Goal: Task Accomplishment & Management: Manage account settings

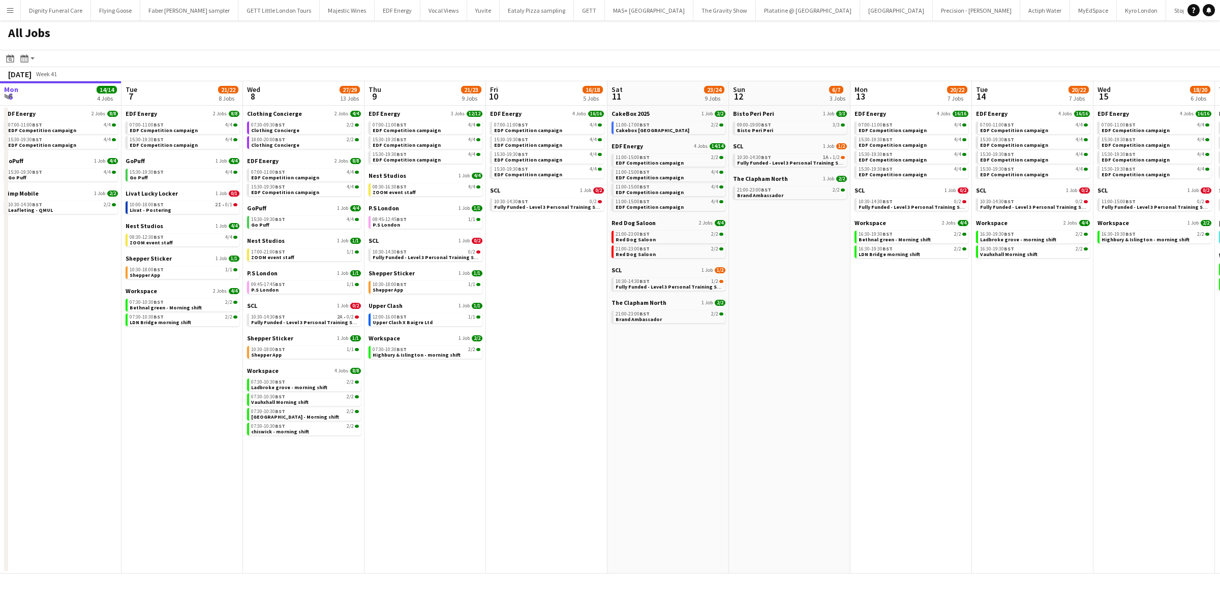
scroll to position [0, 346]
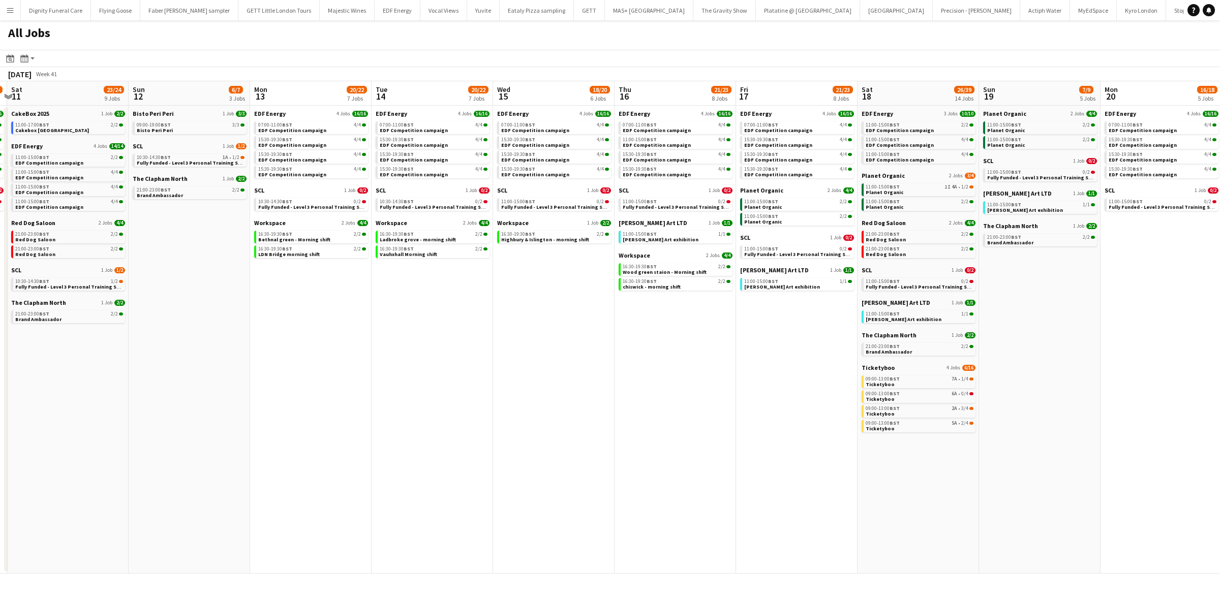
drag, startPoint x: 621, startPoint y: 354, endPoint x: 410, endPoint y: 336, distance: 212.2
click at [411, 338] on app-calendar-viewport "Wed 8 27/29 13 Jobs Thu 9 21/23 9 Jobs Fri 10 16/18 5 Jobs Sat 11 23/24 9 Jobs …" at bounding box center [610, 327] width 1220 height 493
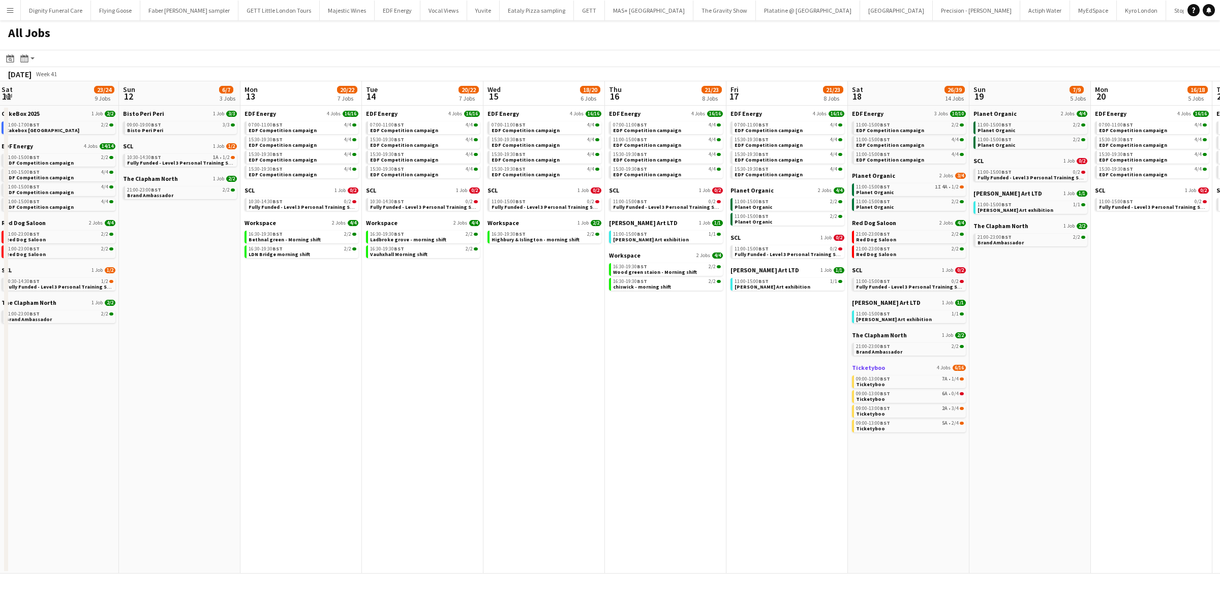
click at [870, 366] on span "Ticketyboo" at bounding box center [868, 368] width 33 height 8
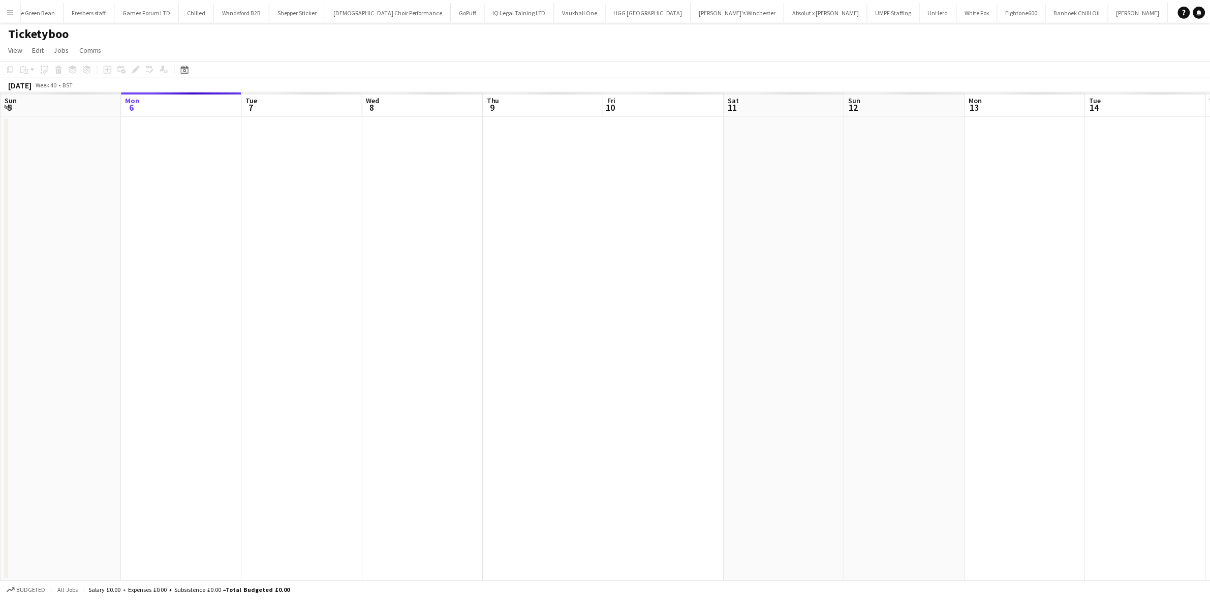
scroll to position [0, 1204]
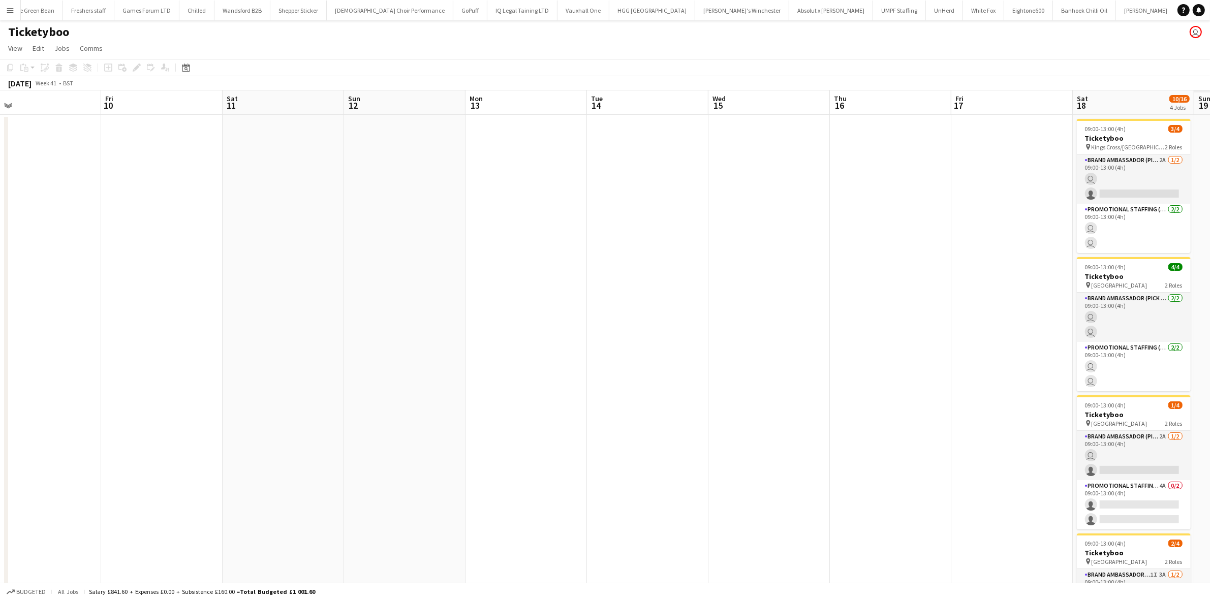
drag, startPoint x: 791, startPoint y: 325, endPoint x: 508, endPoint y: 285, distance: 285.5
click at [276, 293] on app-calendar-viewport "Sun 5 Mon 6 Tue 7 Wed 8 Thu 9 Fri 10 Sat 11 Sun 12 Mon 13 Tue 14 Wed 15 Thu 16 …" at bounding box center [605, 390] width 1210 height 601
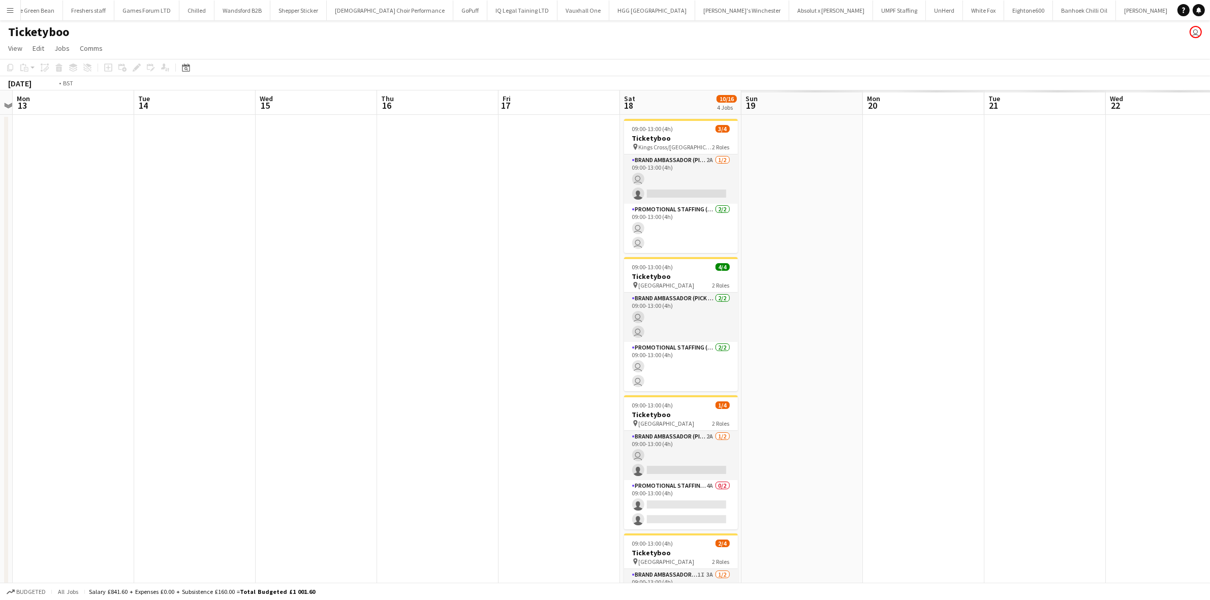
drag, startPoint x: 394, startPoint y: 288, endPoint x: 158, endPoint y: 268, distance: 237.1
click at [158, 268] on app-calendar-viewport "Thu 9 Fri 10 Sat 11 Sun 12 Mon 13 Tue 14 Wed 15 Thu 16 Fri 17 Sat 18 10/16 4 Jo…" at bounding box center [605, 390] width 1210 height 601
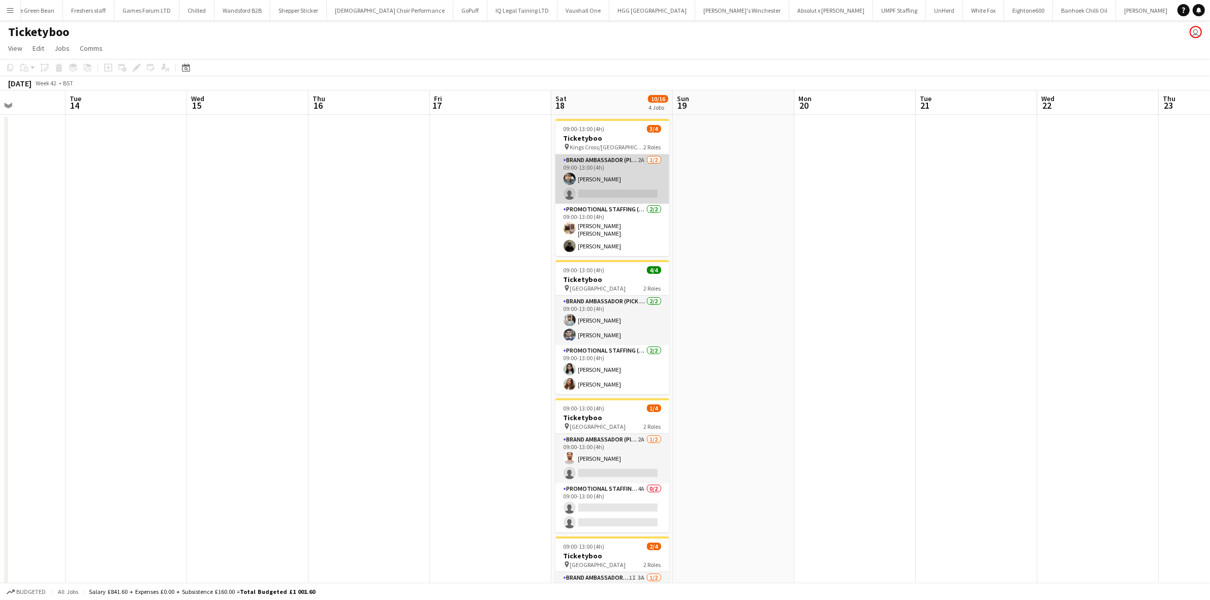
click at [613, 186] on app-card-role "Brand Ambassador (Pick up) 2A 1/2 09:00-13:00 (4h) Abdul Wahhab Ahmad single-ne…" at bounding box center [613, 179] width 114 height 49
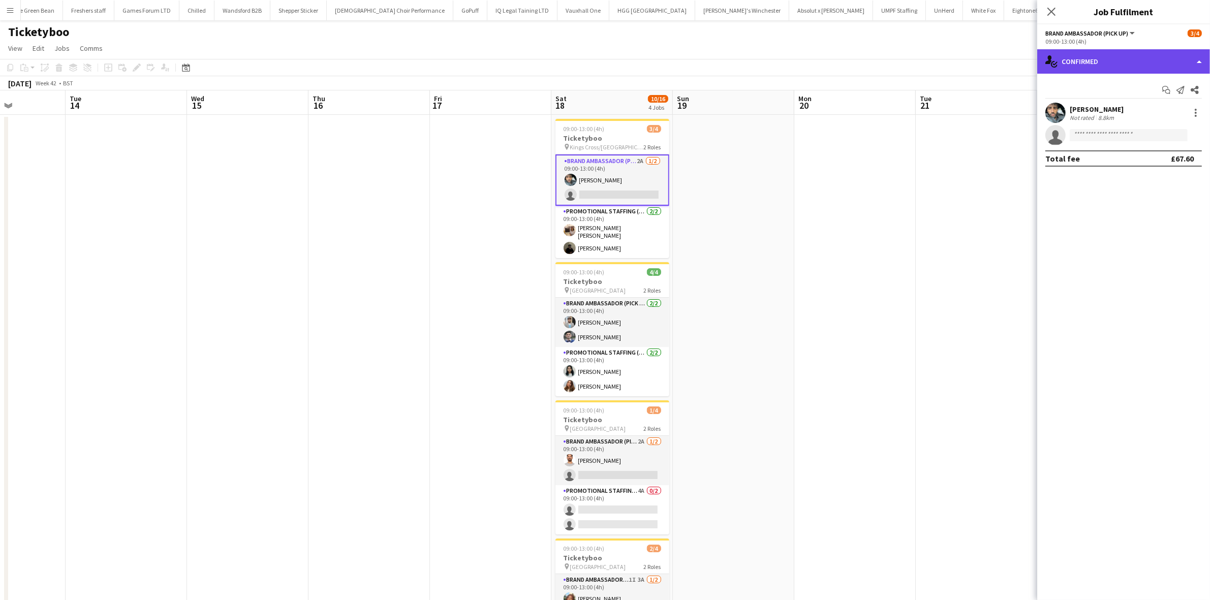
click at [1089, 61] on div "single-neutral-actions-check-2 Confirmed" at bounding box center [1123, 61] width 173 height 24
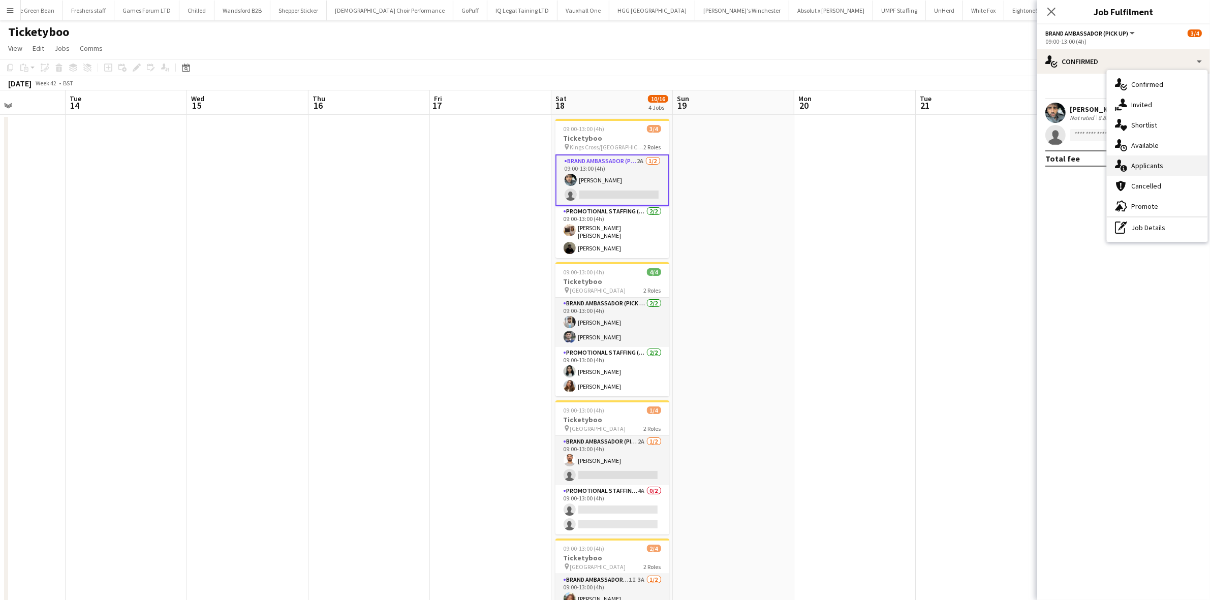
click at [1147, 164] on span "Applicants" at bounding box center [1147, 165] width 32 height 9
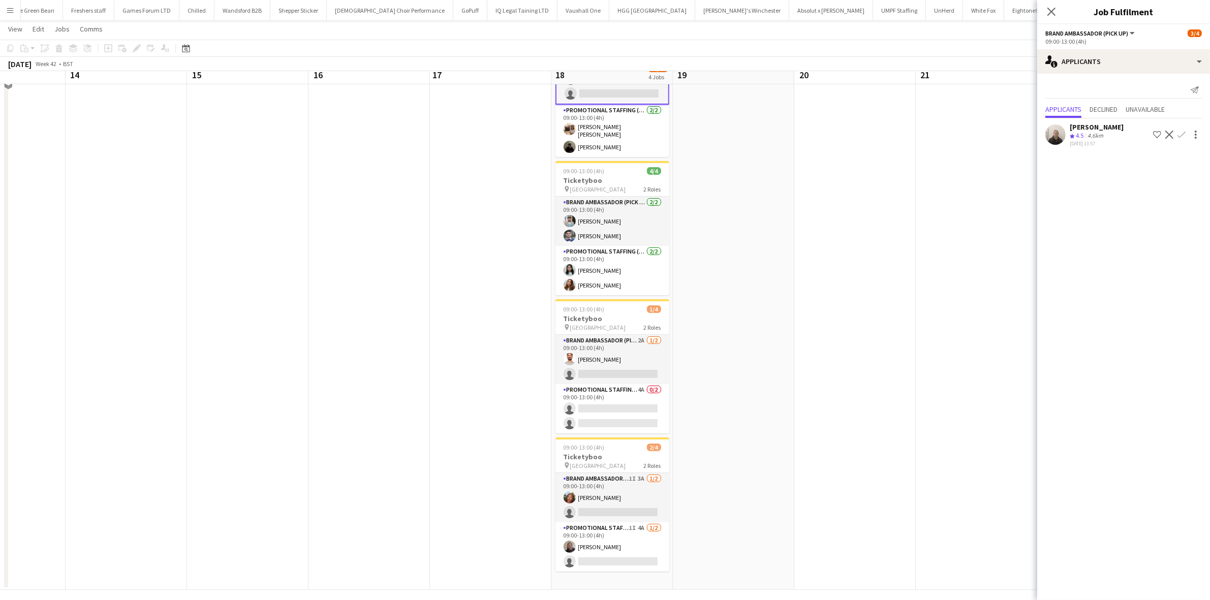
scroll to position [107, 0]
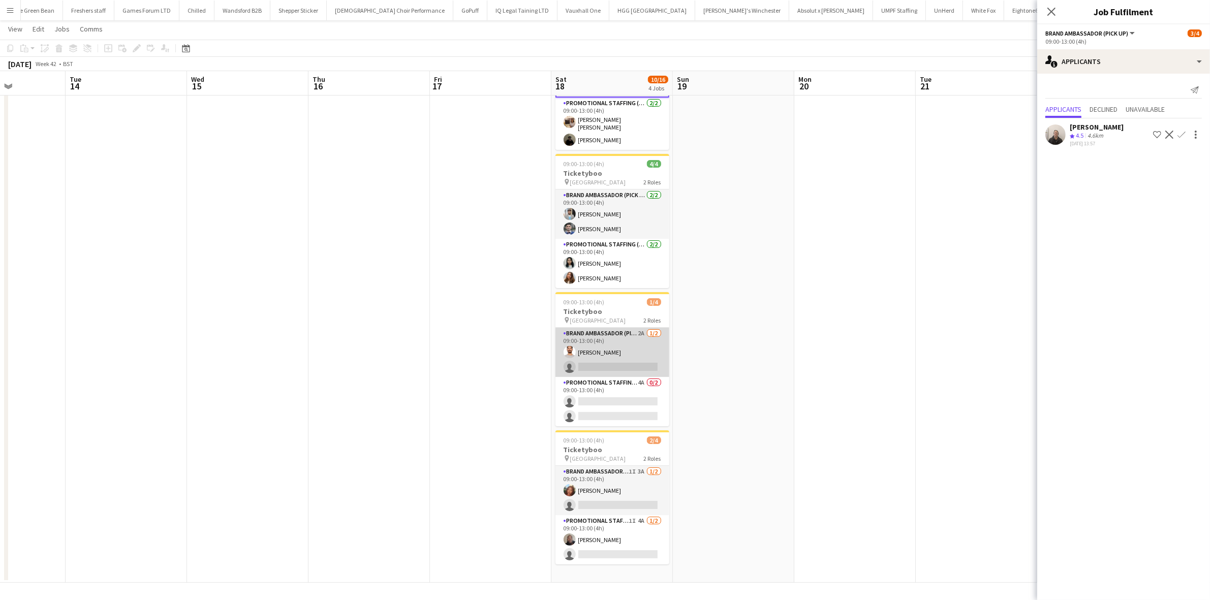
click at [608, 369] on app-card-role "Brand Ambassador (Pick up) 2A 1/2 09:00-13:00 (4h) Arjun Varma single-neutral-a…" at bounding box center [613, 352] width 114 height 49
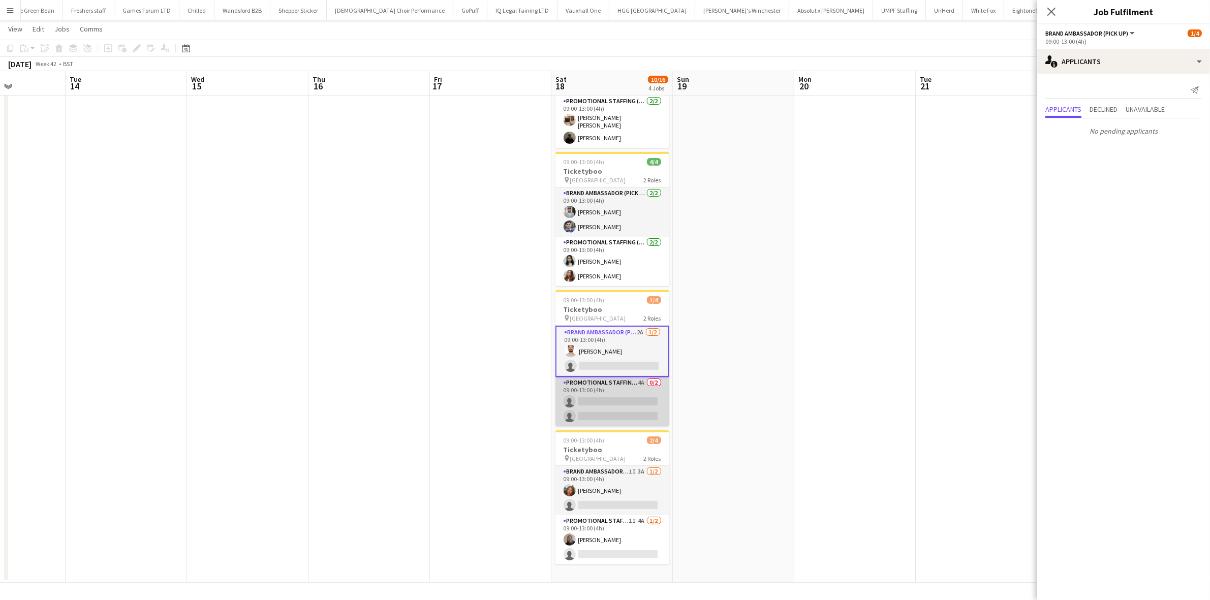
click at [616, 402] on app-card-role "Promotional Staffing (Brand Ambassadors) 4A 0/2 09:00-13:00 (4h) single-neutral…" at bounding box center [613, 401] width 114 height 49
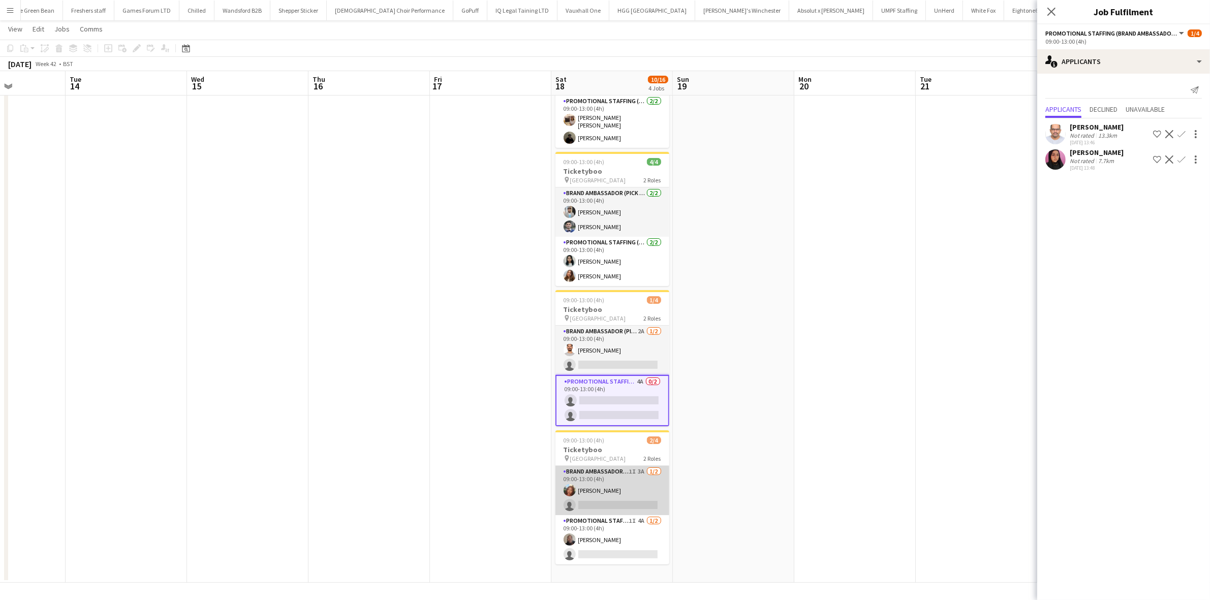
click at [619, 501] on app-card-role "Brand Ambassador (Pick up) 1I 3A 1/2 09:00-13:00 (4h) Lianna Smith-Prince singl…" at bounding box center [613, 490] width 114 height 49
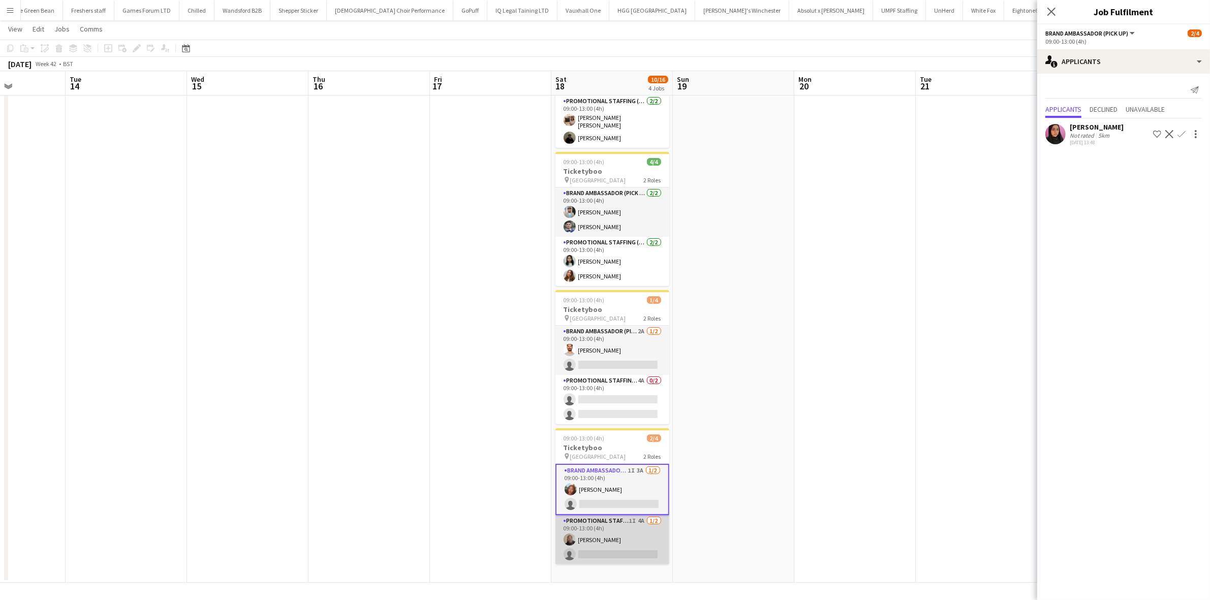
click at [621, 556] on app-card-role "Promotional Staffing (Brand Ambassadors) 1I 4A 1/2 09:00-13:00 (4h) Joseph Mesi…" at bounding box center [613, 539] width 114 height 49
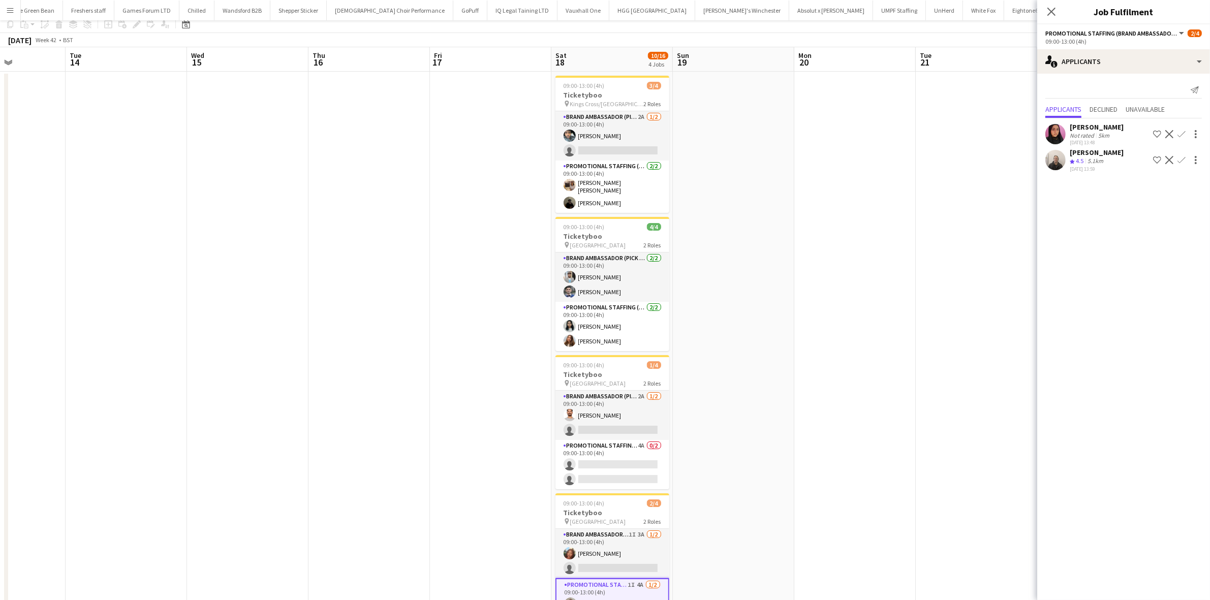
scroll to position [0, 0]
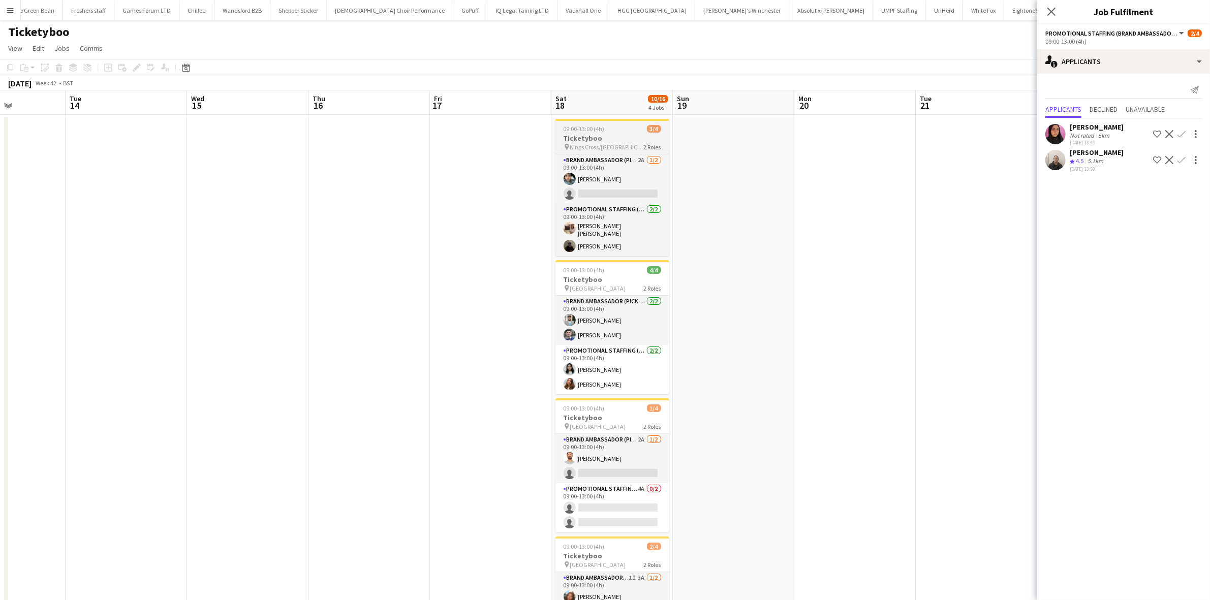
click at [587, 136] on h3 "Ticketyboo" at bounding box center [613, 138] width 114 height 9
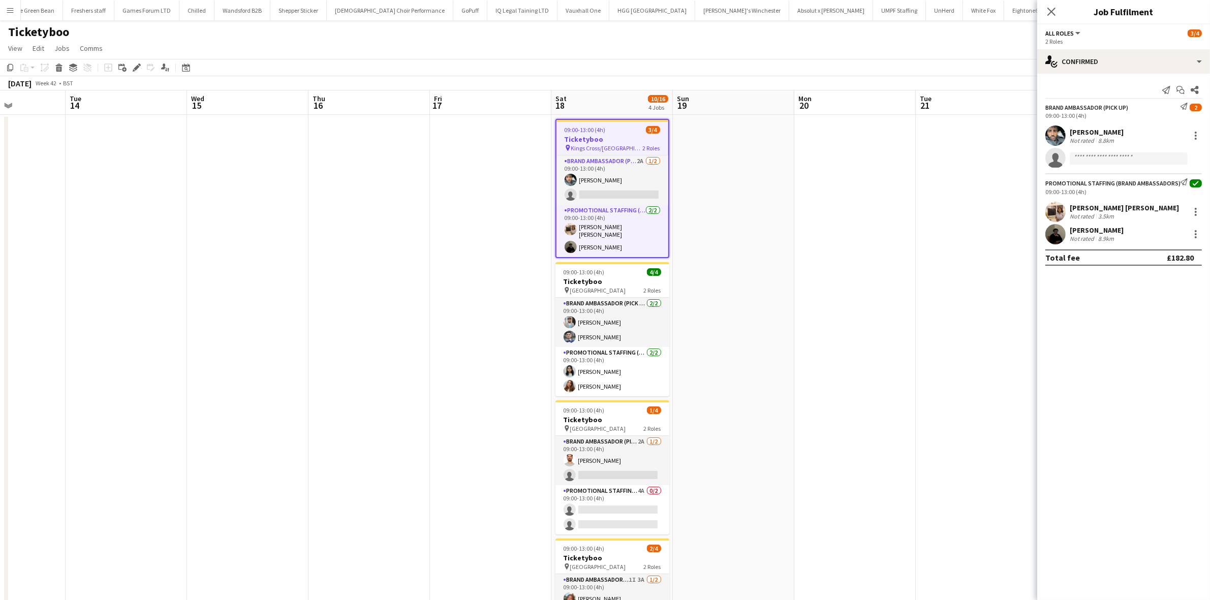
scroll to position [0, 300]
click at [585, 135] on h3 "Ticketyboo" at bounding box center [612, 139] width 112 height 9
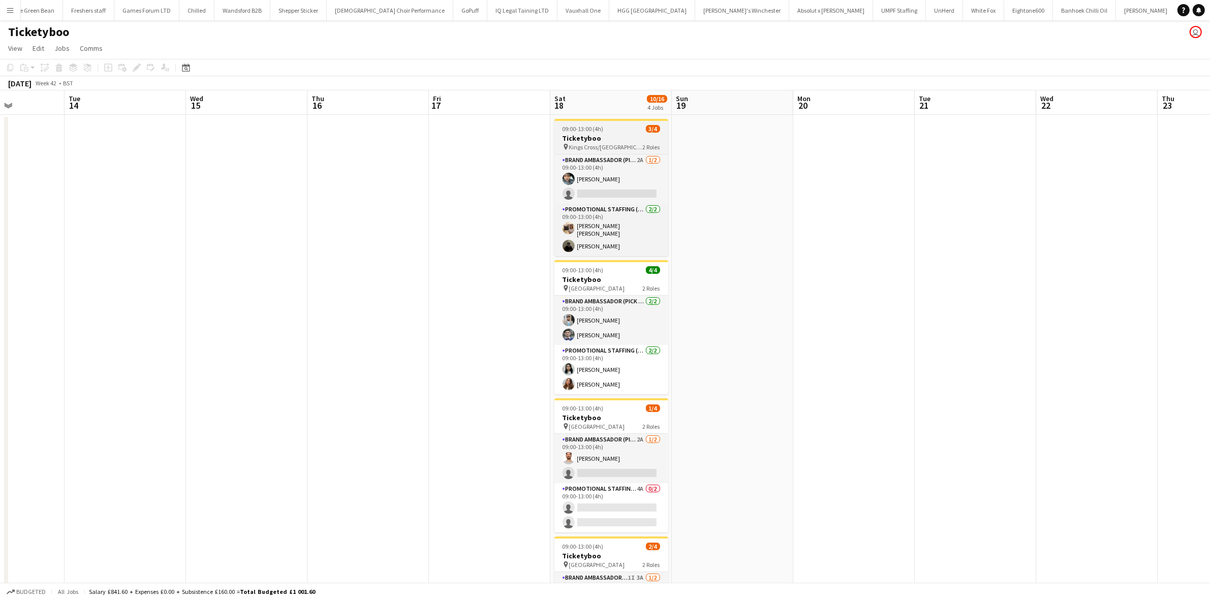
click at [584, 135] on h3 "Ticketyboo" at bounding box center [612, 138] width 114 height 9
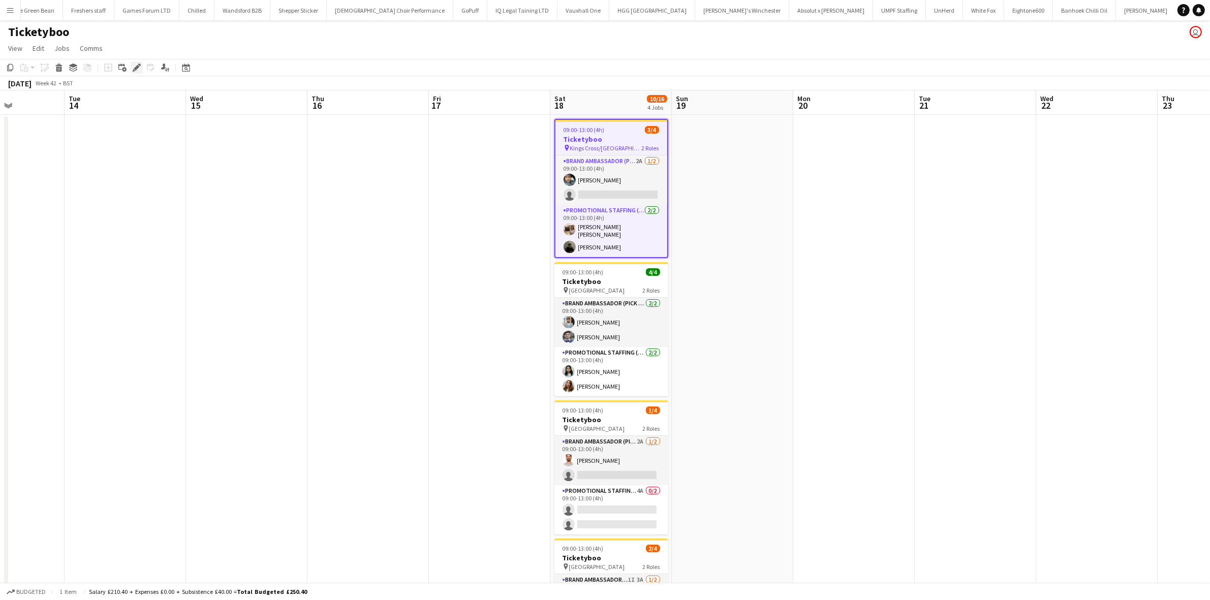
click at [134, 64] on icon "Edit" at bounding box center [137, 68] width 8 height 8
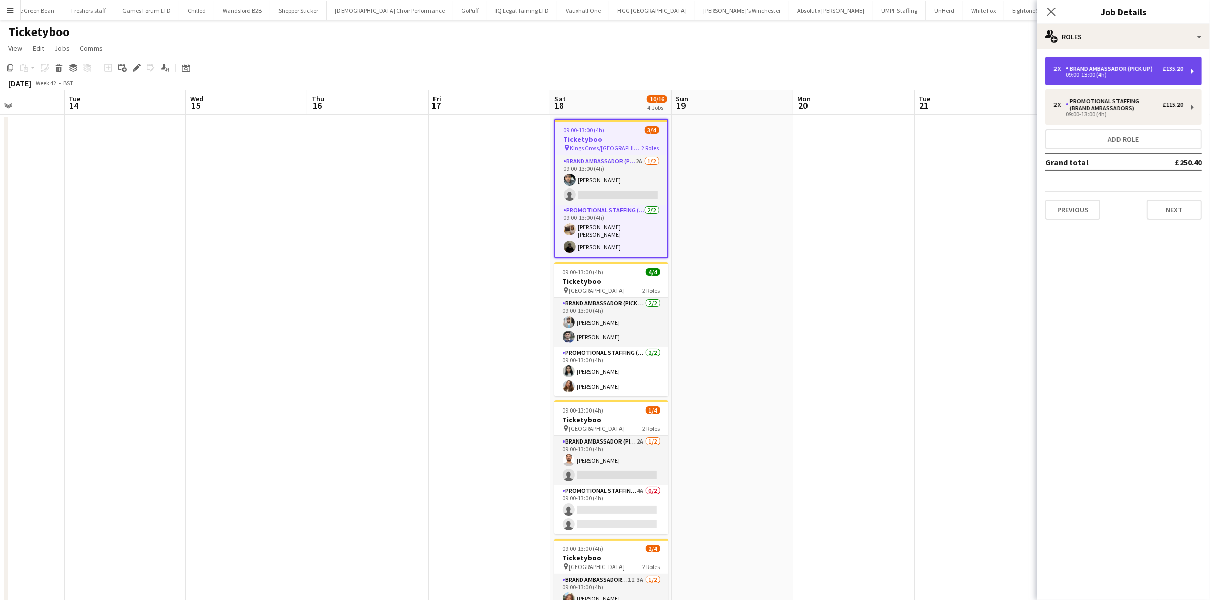
click at [1147, 72] on div "Brand Ambassador (Pick up)" at bounding box center [1111, 68] width 91 height 7
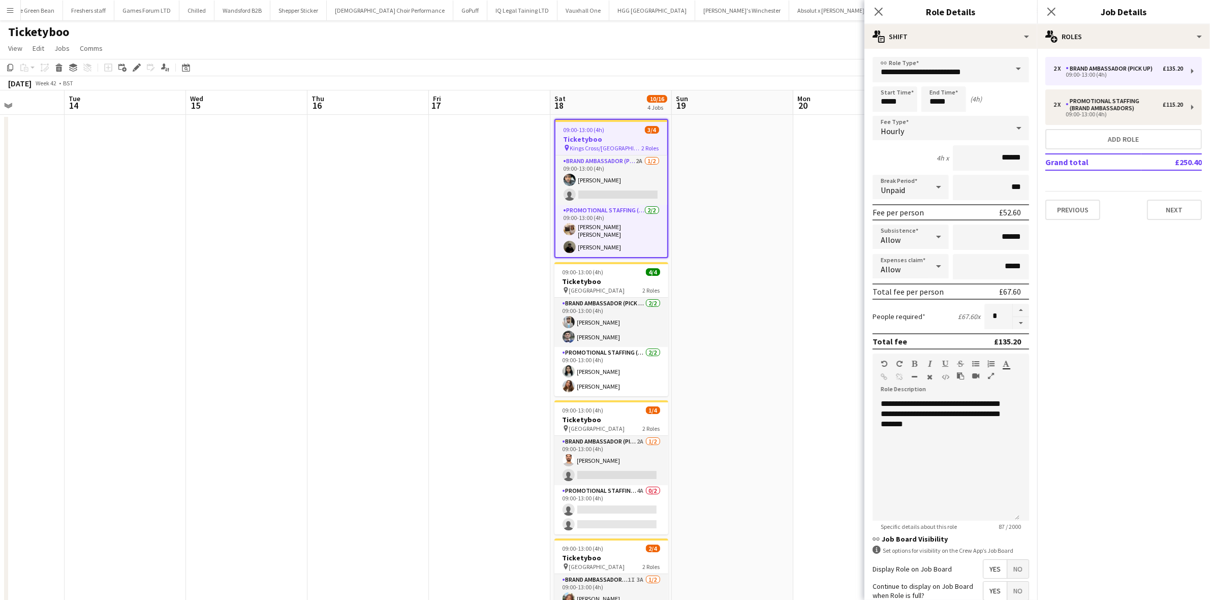
click at [281, 172] on app-date-cell at bounding box center [246, 403] width 121 height 576
